Goal: Complete application form

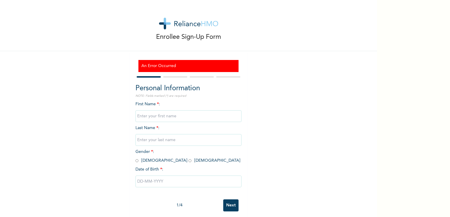
click at [174, 117] on input "text" at bounding box center [188, 116] width 106 height 12
type input "Oluwatosin"
type input "[PERSON_NAME]"
click at [188, 161] on input "radio" at bounding box center [189, 161] width 3 height 6
radio input "true"
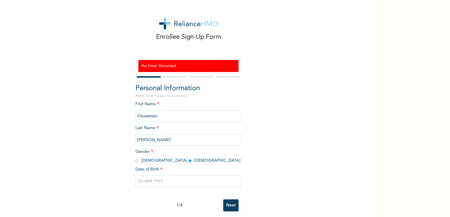
scroll to position [7, 0]
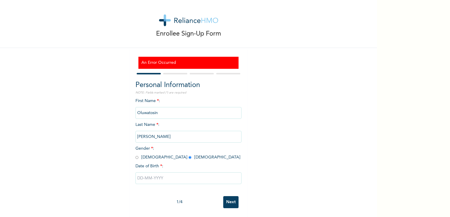
click at [146, 174] on input "text" at bounding box center [188, 178] width 106 height 12
select select "7"
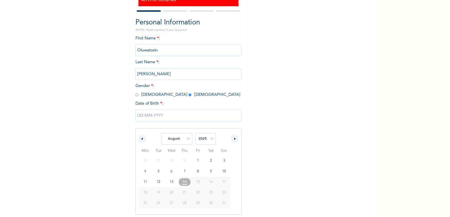
scroll to position [68, 0]
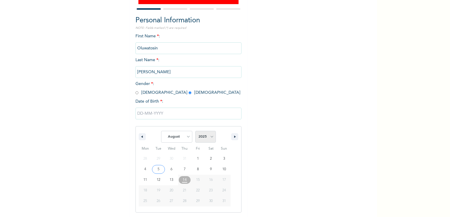
click at [210, 137] on select "2025 2024 2023 2022 2021 2020 2019 2018 2017 2016 2015 2014 2013 2012 2011 2010…" at bounding box center [205, 137] width 21 height 12
select select "1997"
click at [195, 131] on select "2025 2024 2023 2022 2021 2020 2019 2018 2017 2016 2015 2014 2013 2012 2011 2010…" at bounding box center [205, 137] width 21 height 12
click at [174, 138] on select "January February March April May June July August September October November De…" at bounding box center [176, 137] width 31 height 12
select select "6"
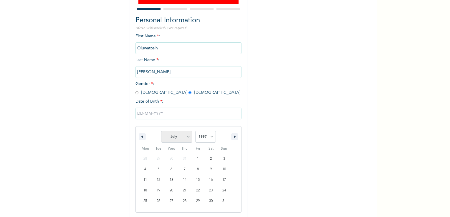
click at [161, 131] on select "January February March April May June July August September October November De…" at bounding box center [176, 137] width 31 height 12
type input "07/08/1997"
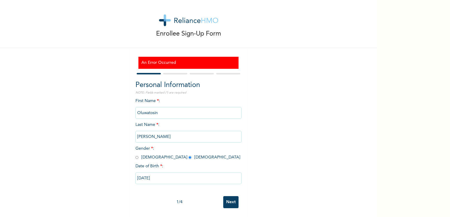
click at [228, 199] on input "Next" at bounding box center [230, 202] width 15 height 12
